Goal: Information Seeking & Learning: Learn about a topic

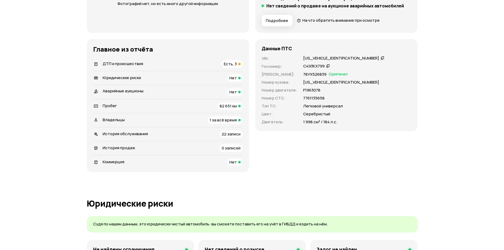
scroll to position [132, 0]
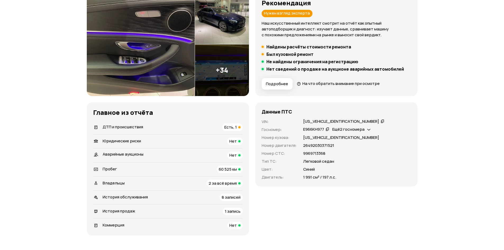
scroll to position [79, 0]
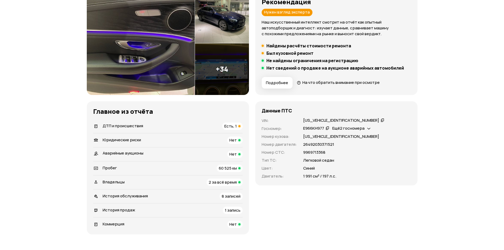
click at [232, 126] on span "Есть, 1" at bounding box center [230, 126] width 12 height 6
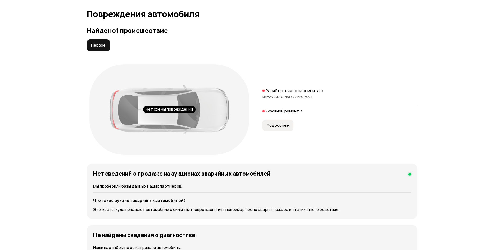
scroll to position [548, 0]
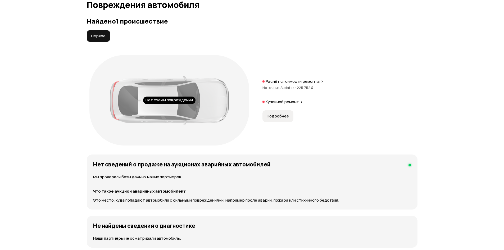
click at [278, 117] on span "Подробнее" at bounding box center [278, 115] width 22 height 5
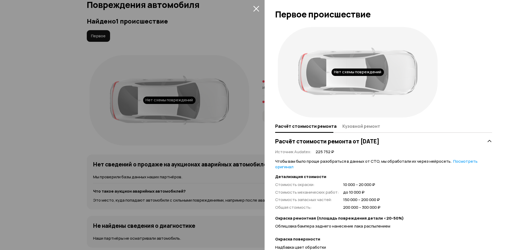
click at [254, 8] on icon "закрыть" at bounding box center [256, 9] width 6 height 6
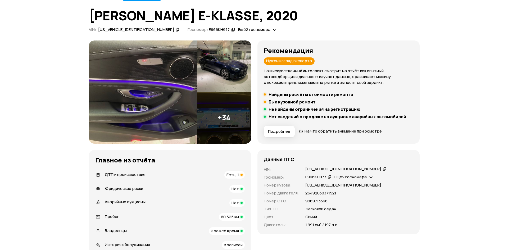
scroll to position [0, 0]
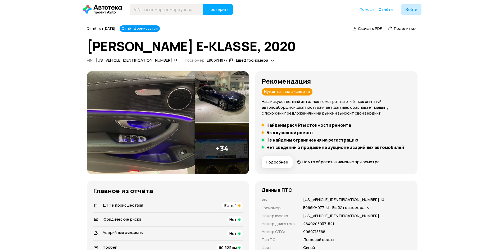
click at [223, 155] on img at bounding box center [222, 149] width 54 height 52
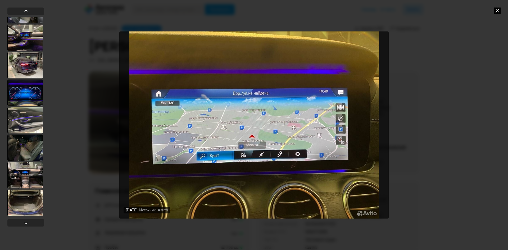
scroll to position [132, 0]
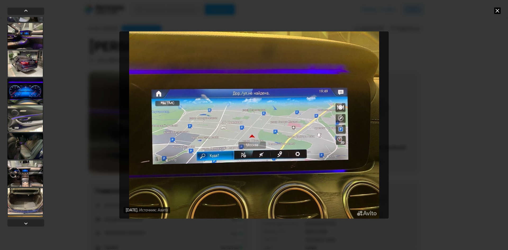
click at [22, 91] on div at bounding box center [25, 91] width 36 height 26
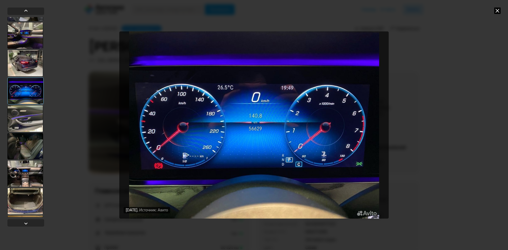
scroll to position [132, 0]
click at [27, 220] on div at bounding box center [26, 223] width 6 height 6
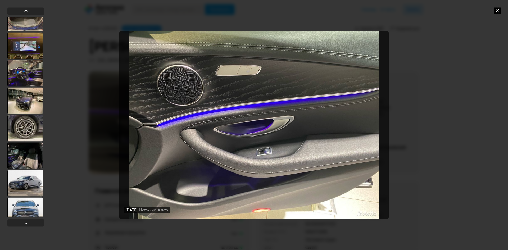
scroll to position [396, 0]
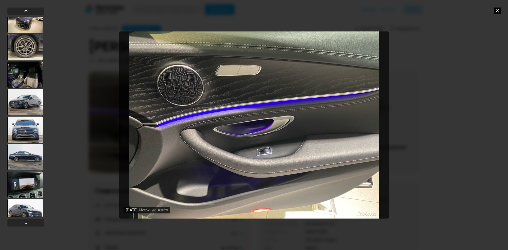
click at [23, 100] on div at bounding box center [25, 102] width 36 height 26
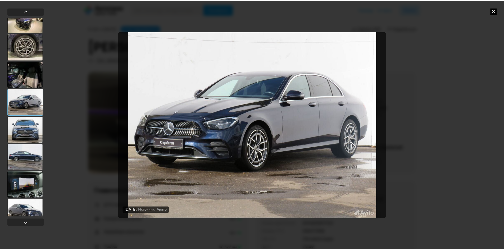
scroll to position [396, 0]
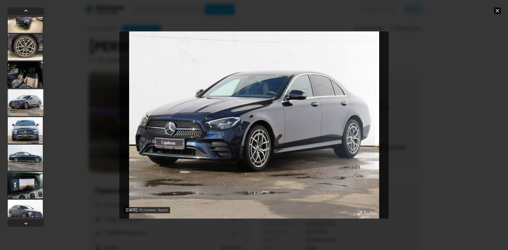
click at [498, 10] on icon at bounding box center [497, 10] width 6 height 6
